Goal: Task Accomplishment & Management: Use online tool/utility

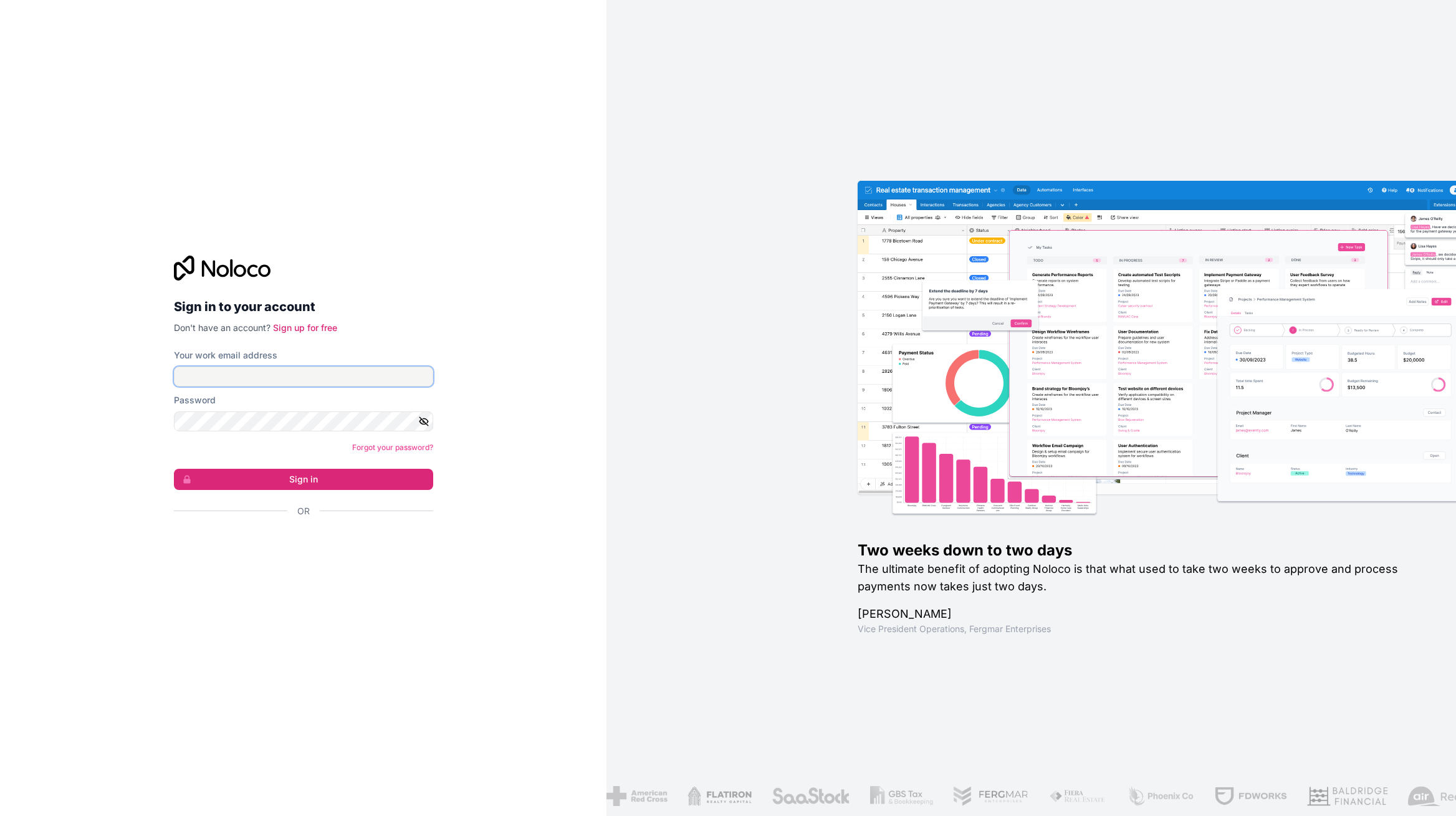
type input "[PERSON_NAME][EMAIL_ADDRESS][DOMAIN_NAME]"
click at [306, 478] on button "Sign in" at bounding box center [304, 479] width 260 height 21
click at [339, 484] on button "Sign in" at bounding box center [304, 479] width 260 height 21
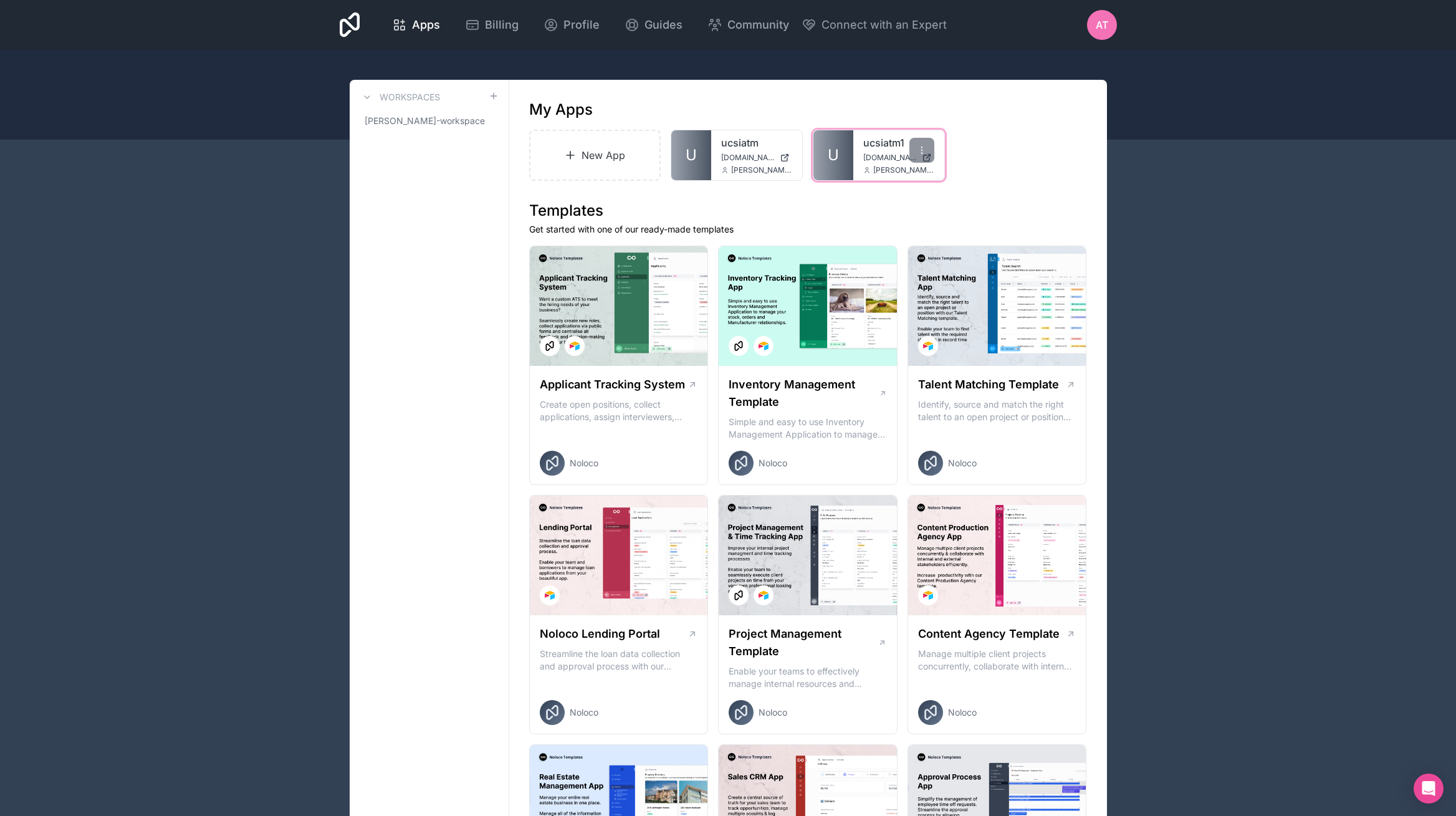
click at [895, 151] on div "ucsiatm1 [DOMAIN_NAME] [PERSON_NAME][EMAIL_ADDRESS][DOMAIN_NAME]" at bounding box center [899, 156] width 91 height 50
click at [870, 140] on link "ucsiatm1" at bounding box center [899, 142] width 71 height 15
